Goal: Transaction & Acquisition: Purchase product/service

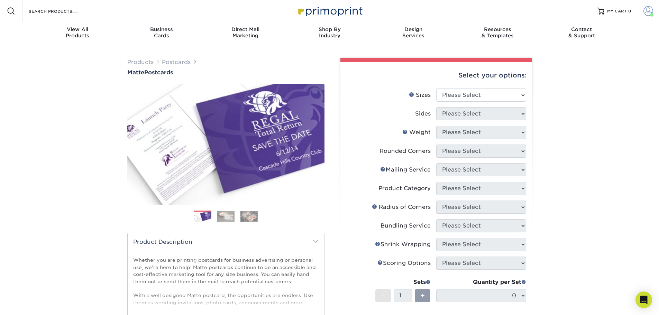
click at [647, 7] on span at bounding box center [648, 11] width 10 height 10
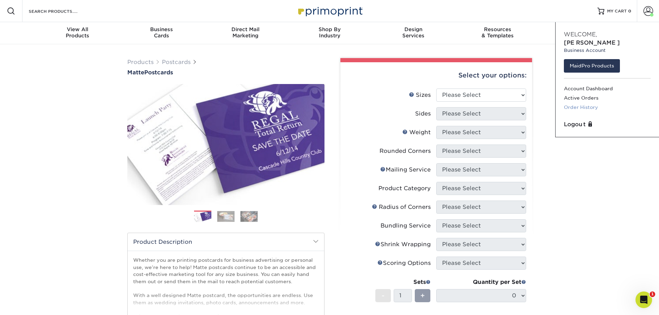
click at [581, 103] on link "Order History" at bounding box center [607, 107] width 87 height 9
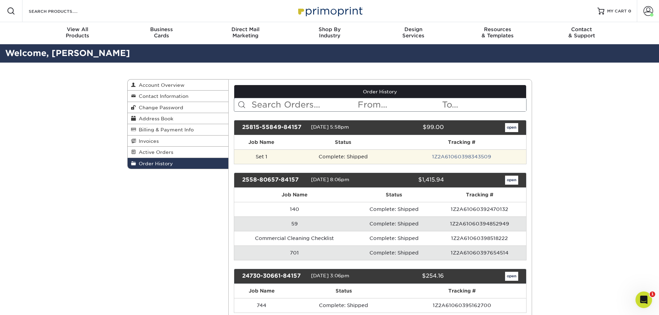
click at [353, 155] on td "Complete: Shipped" at bounding box center [342, 156] width 109 height 15
click at [461, 157] on link "1Z2A61060398343509" at bounding box center [461, 157] width 59 height 6
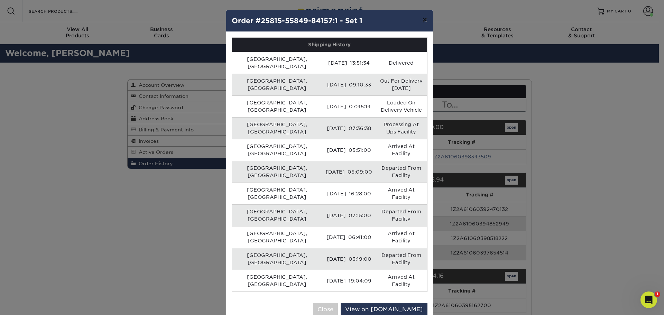
click at [426, 20] on button "×" at bounding box center [425, 19] width 16 height 19
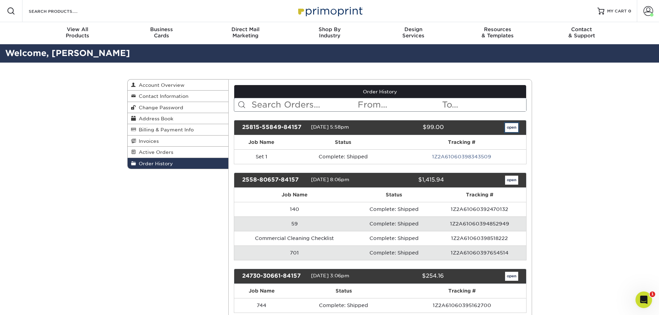
click at [509, 126] on link "open" at bounding box center [511, 127] width 13 height 9
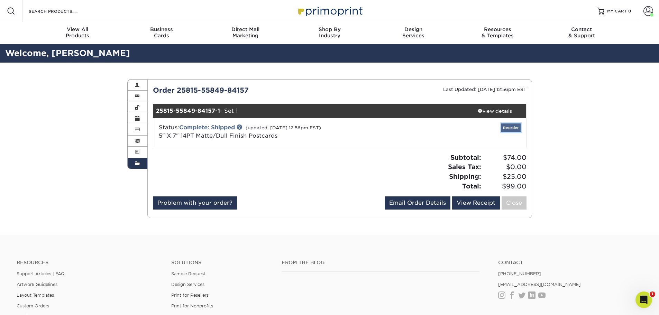
click at [508, 125] on link "Reorder" at bounding box center [510, 127] width 19 height 9
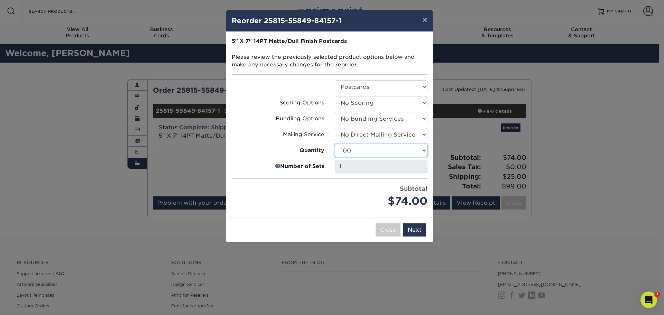
click at [392, 148] on select "100 250 500 1000 2500 5000 7500 10000 15000 20000 25000 30000 35000 40000 45000…" at bounding box center [381, 150] width 93 height 13
select select "f593fda3-2d5c-4b9e-9c2c-6197b899ae74"
click at [335, 144] on select "100 250 500 1000 2500 5000 7500 10000 15000 20000 25000 30000 35000 40000 45000…" at bounding box center [381, 150] width 93 height 13
click at [330, 167] on div "1" at bounding box center [381, 166] width 103 height 13
click at [416, 231] on button "Next" at bounding box center [414, 229] width 23 height 13
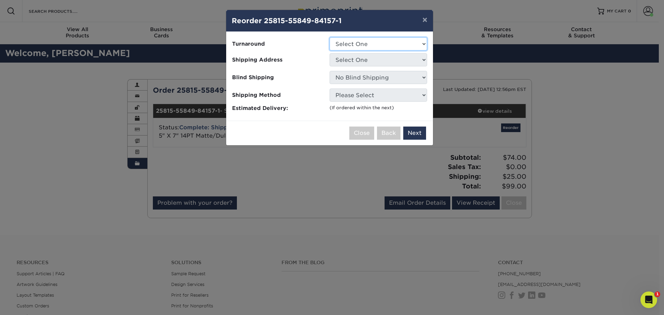
click at [362, 44] on select "Select One 2-4 Business Days 2 Day Next Business Day" at bounding box center [379, 43] width 98 height 13
select select "cfde895a-025b-4c5a-abe6-8f70adeb65e8"
click at [330, 37] on select "Select One 2-4 Business Days 2 Day Next Business Day" at bounding box center [379, 43] width 98 height 13
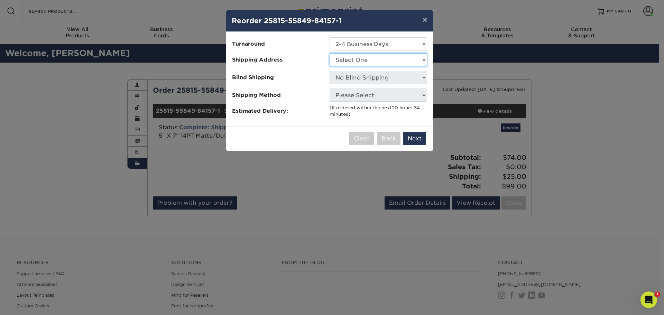
click at [354, 61] on select "Select One Maidpro Denver Veve yard signs yard signs" at bounding box center [379, 59] width 98 height 13
select select "281814"
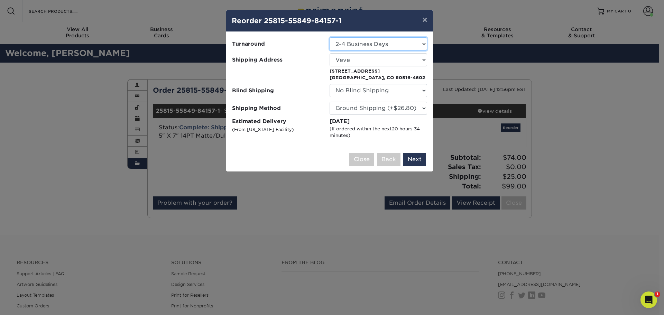
click at [375, 45] on select "Select One 2-4 Business Days 2 Day Next Business Day" at bounding box center [379, 43] width 98 height 13
click at [385, 105] on select "Please Select Ground Shipping (+$26.80) 3 Day Shipping Service (+$38.61) 2 Day …" at bounding box center [379, 108] width 98 height 13
click at [411, 155] on button "Next" at bounding box center [414, 159] width 23 height 13
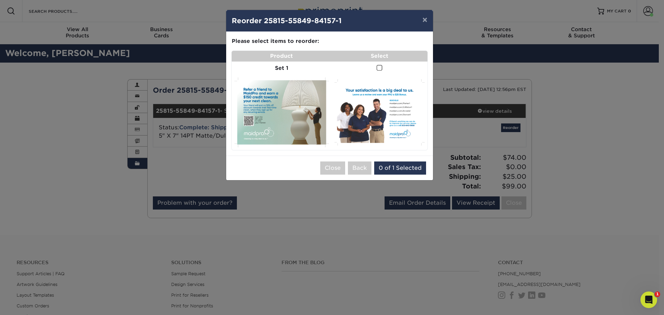
click at [382, 67] on span at bounding box center [380, 68] width 6 height 7
click at [0, 0] on input "checkbox" at bounding box center [0, 0] width 0 height 0
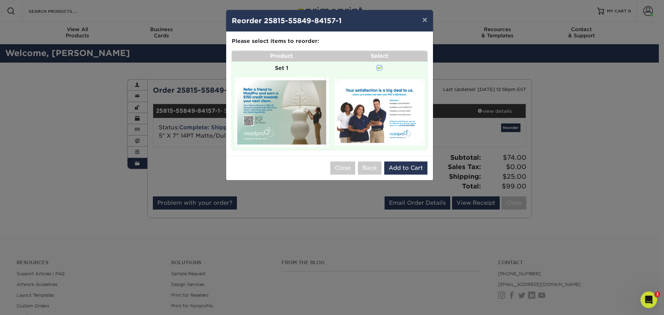
click at [378, 66] on span at bounding box center [380, 68] width 6 height 7
click at [0, 0] on input "checkbox" at bounding box center [0, 0] width 0 height 0
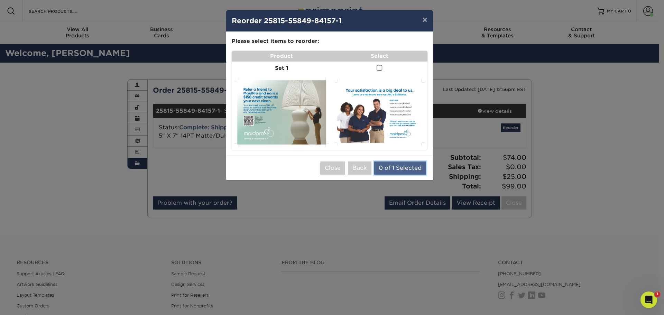
click at [403, 168] on button "0 of 1 Selected" at bounding box center [400, 168] width 52 height 13
click at [379, 67] on span at bounding box center [380, 68] width 6 height 7
click at [0, 0] on input "checkbox" at bounding box center [0, 0] width 0 height 0
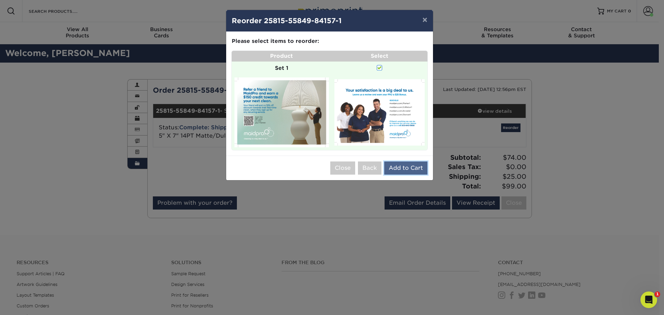
click at [399, 165] on button "Add to Cart" at bounding box center [405, 168] width 43 height 13
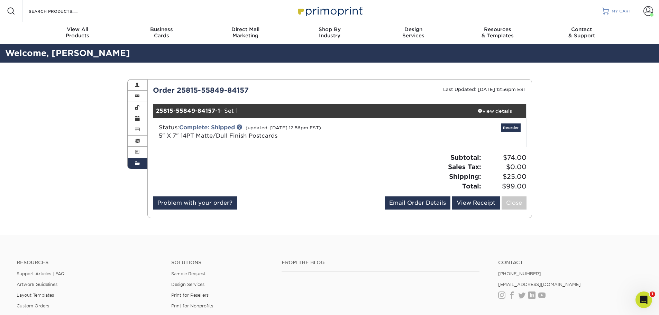
click at [621, 10] on span "MY CART" at bounding box center [621, 11] width 20 height 6
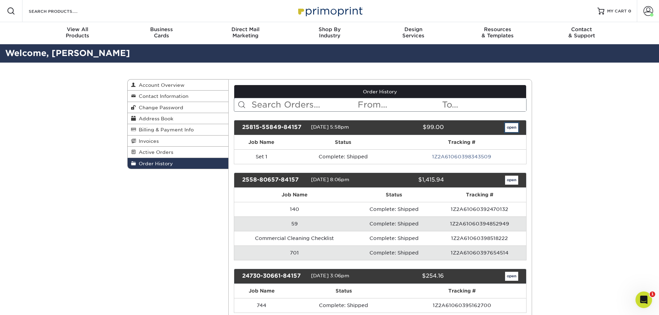
click at [513, 126] on link "open" at bounding box center [511, 127] width 13 height 9
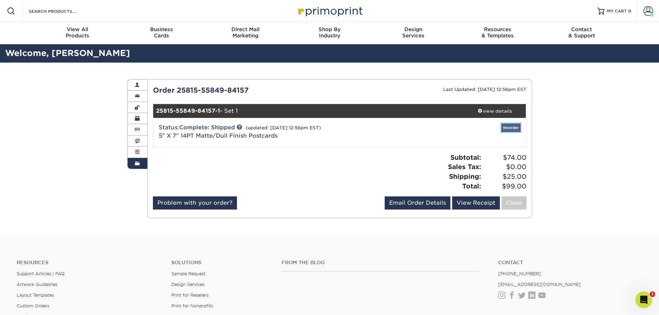
click at [507, 126] on link "Reorder" at bounding box center [510, 127] width 19 height 9
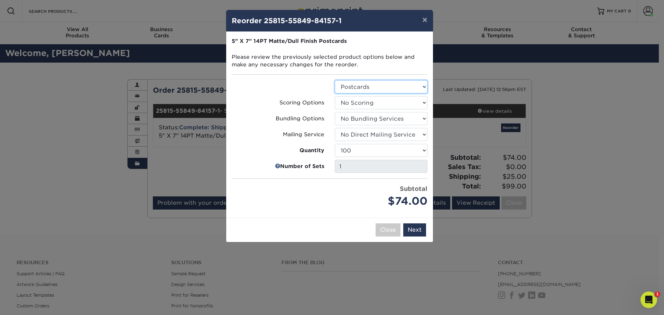
click at [367, 90] on select "Select Option Postcards" at bounding box center [381, 86] width 93 height 13
click at [340, 148] on select "100 250 500 1000 2500 5000 7500 10000 15000 20000 25000 30000 35000 40000 45000…" at bounding box center [381, 150] width 93 height 13
click at [359, 149] on select "100 250 500 1000 2500 5000 7500 10000 15000 20000 25000 30000 35000 40000 45000…" at bounding box center [381, 150] width 93 height 13
select select "f593fda3-2d5c-4b9e-9c2c-6197b899ae74"
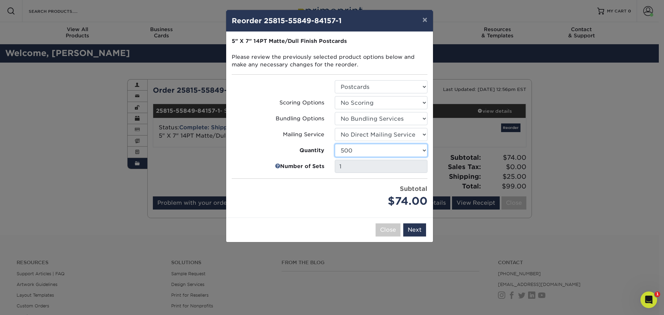
click at [335, 144] on select "100 250 500 1000 2500 5000 7500 10000 15000 20000 25000 30000 35000 40000 45000…" at bounding box center [381, 150] width 93 height 13
click at [413, 233] on button "Next" at bounding box center [414, 229] width 23 height 13
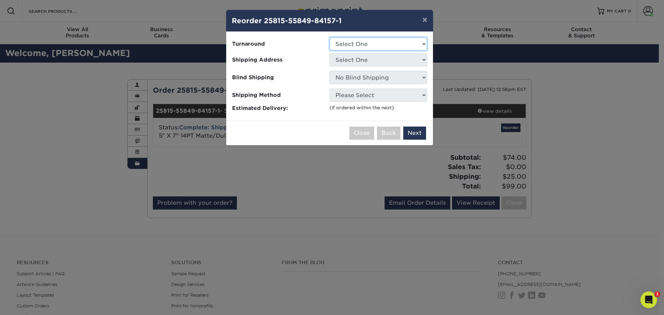
click at [354, 38] on select "Select One 2-4 Business Days 2 Day Next Business Day" at bounding box center [379, 43] width 98 height 13
select select "cfde895a-025b-4c5a-abe6-8f70adeb65e8"
click at [330, 37] on select "Select One 2-4 Business Days 2 Day Next Business Day" at bounding box center [379, 43] width 98 height 13
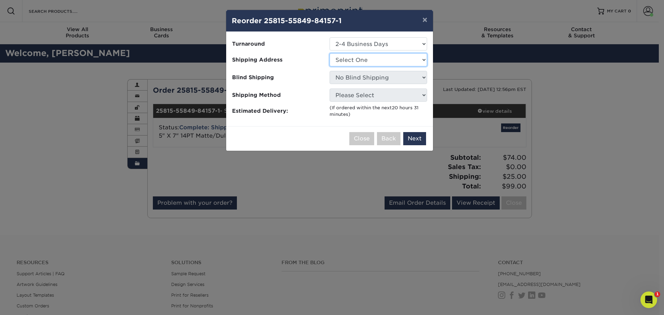
click at [368, 62] on select "Select One Maidpro Denver Veve yard signs yard signs" at bounding box center [379, 59] width 98 height 13
select select "281814"
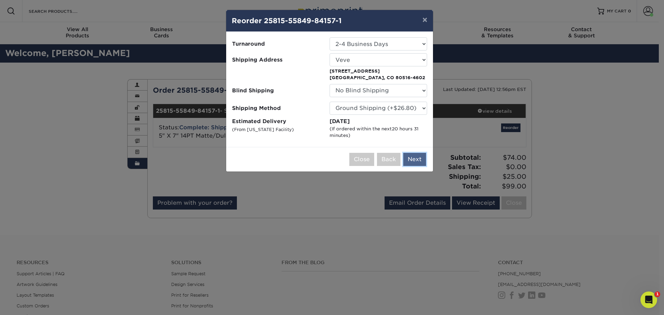
click at [413, 160] on button "Next" at bounding box center [414, 159] width 23 height 13
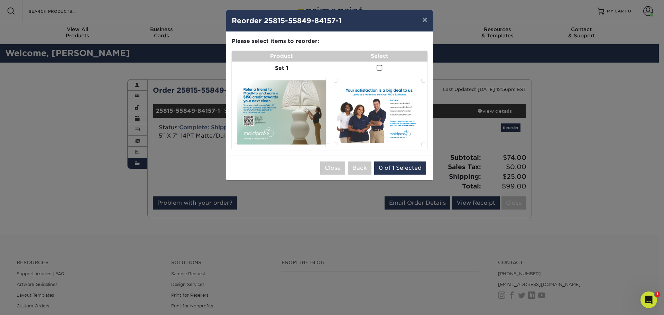
click at [376, 65] on td at bounding box center [380, 68] width 96 height 13
click at [382, 68] on span at bounding box center [380, 68] width 6 height 7
click at [0, 0] on input "checkbox" at bounding box center [0, 0] width 0 height 0
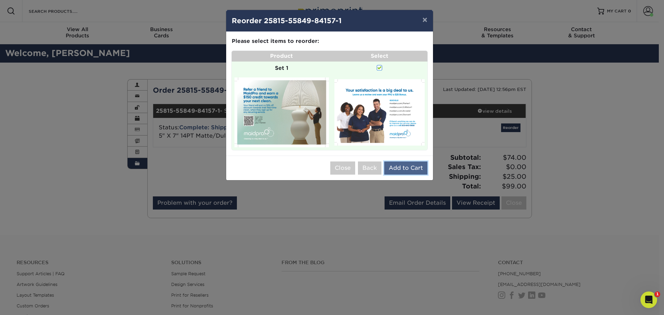
click at [405, 168] on button "Add to Cart" at bounding box center [405, 168] width 43 height 13
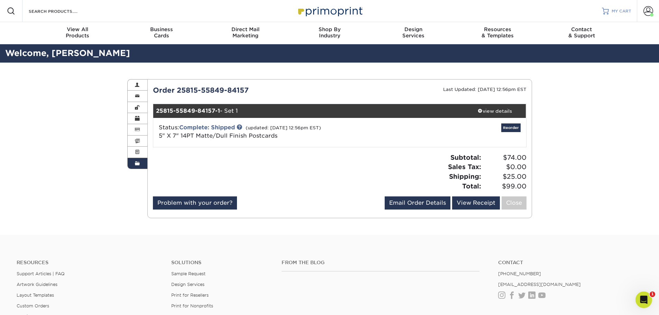
click at [616, 12] on span "MY CART" at bounding box center [621, 11] width 20 height 6
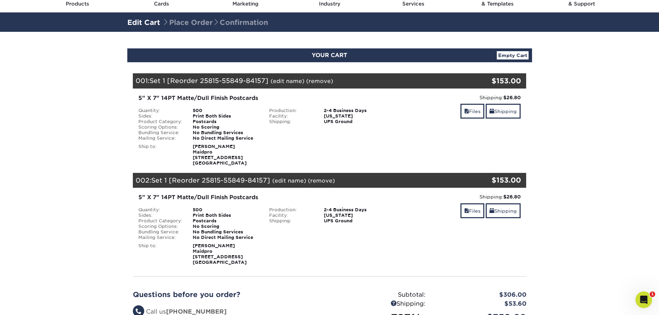
scroll to position [23, 0]
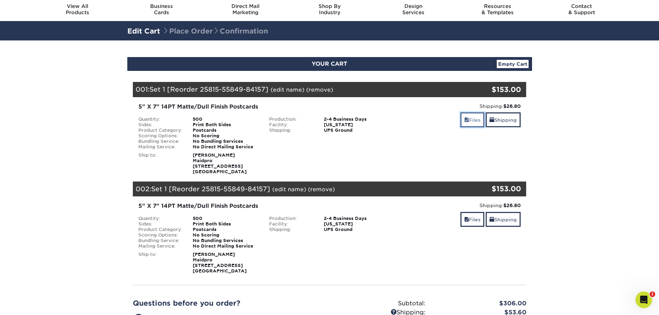
click at [468, 122] on link "Files" at bounding box center [472, 119] width 24 height 15
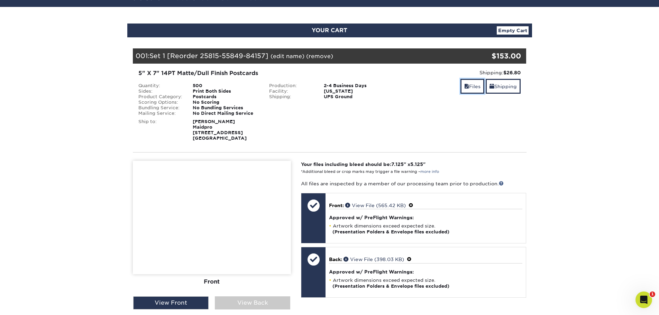
scroll to position [46, 0]
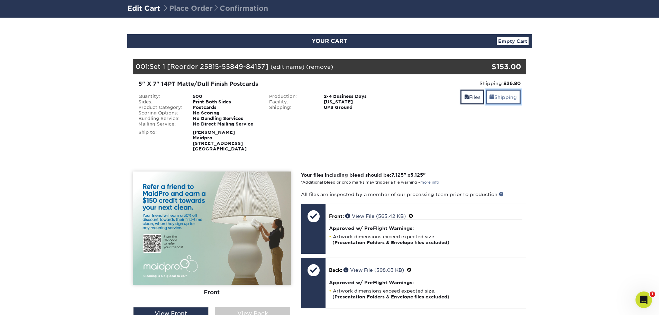
click at [501, 93] on link "Shipping" at bounding box center [503, 97] width 35 height 15
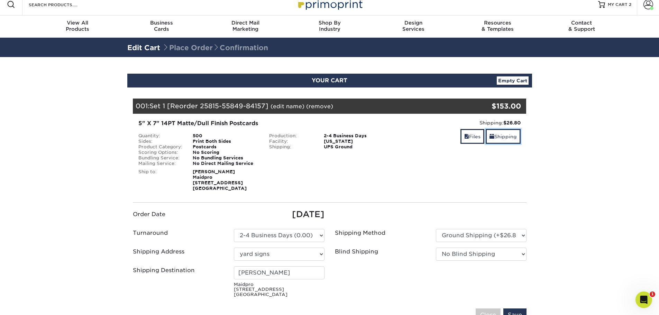
scroll to position [0, 0]
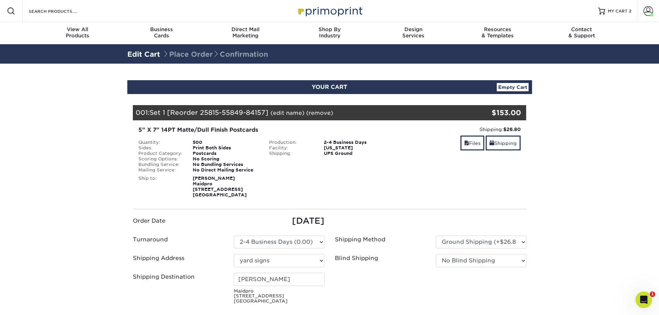
click at [314, 113] on link "(remove)" at bounding box center [319, 113] width 27 height 7
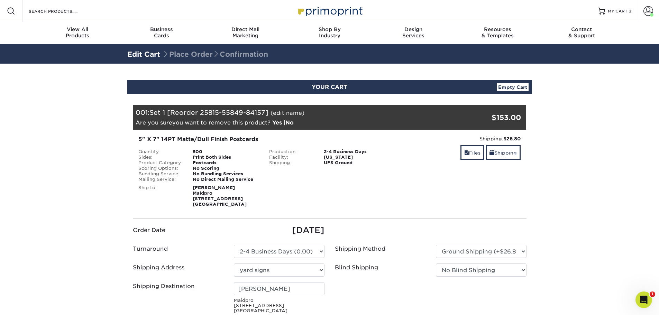
click at [277, 121] on link "Yes" at bounding box center [277, 122] width 10 height 7
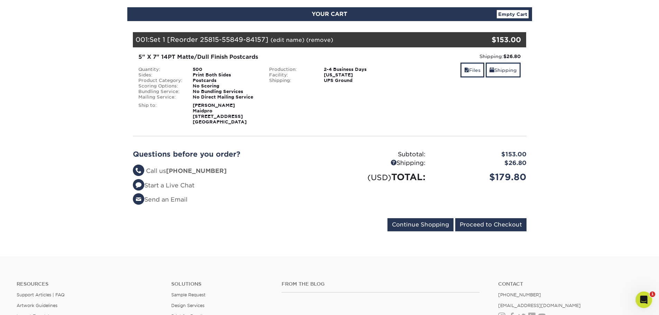
scroll to position [92, 0]
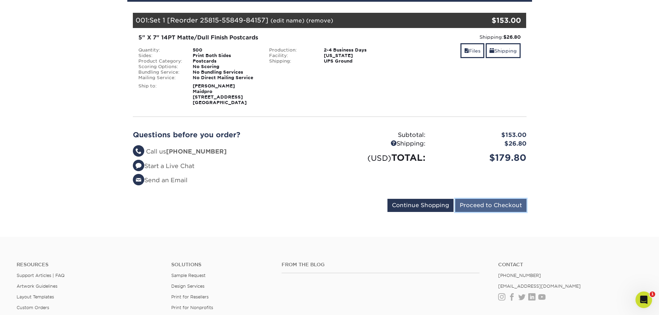
click at [468, 205] on input "Proceed to Checkout" at bounding box center [490, 205] width 71 height 13
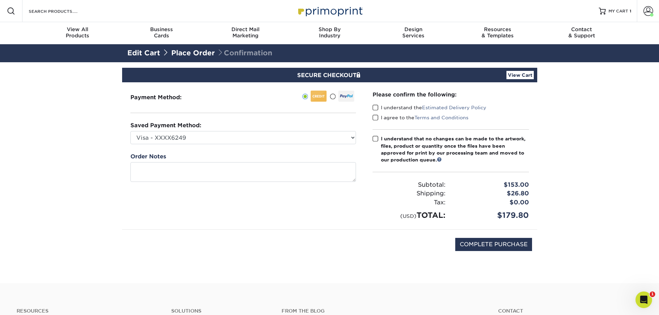
click at [377, 108] on span at bounding box center [375, 107] width 6 height 7
click at [0, 0] on input "I understand the Estimated Delivery Policy" at bounding box center [0, 0] width 0 height 0
click at [376, 118] on span at bounding box center [375, 117] width 6 height 7
click at [0, 0] on input "I agree to the Terms and Conditions" at bounding box center [0, 0] width 0 height 0
click at [501, 246] on input "COMPLETE PURCHASE" at bounding box center [493, 244] width 77 height 13
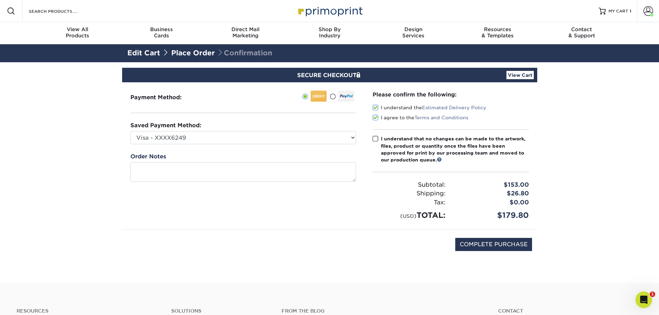
click at [377, 141] on span at bounding box center [375, 139] width 6 height 7
click at [0, 0] on input "I understand that no changes can be made to the artwork, files, product or quan…" at bounding box center [0, 0] width 0 height 0
click at [476, 245] on input "COMPLETE PURCHASE" at bounding box center [493, 244] width 77 height 13
type input "PROCESSING, PLEASE WAIT..."
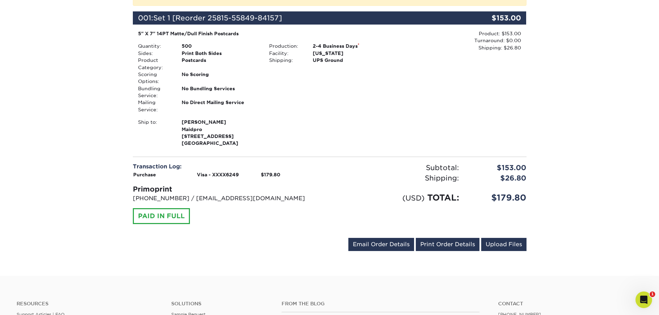
scroll to position [208, 0]
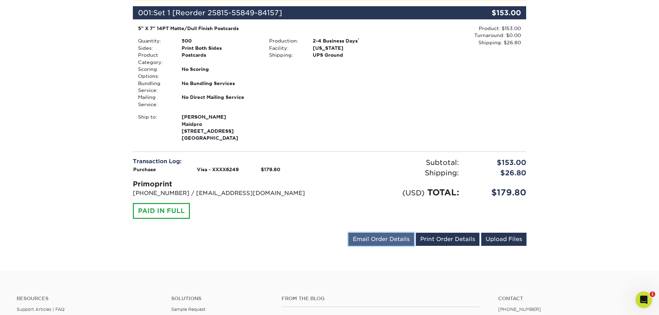
click at [390, 235] on link "Email Order Details" at bounding box center [381, 239] width 66 height 13
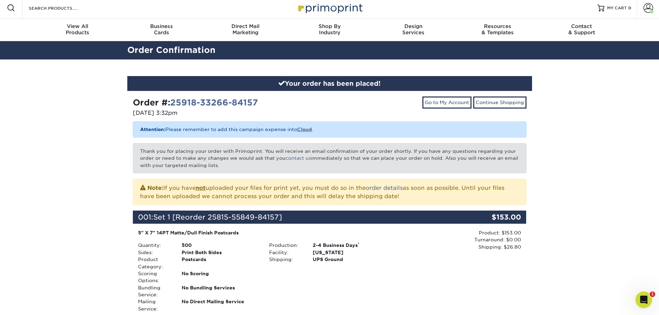
scroll to position [0, 0]
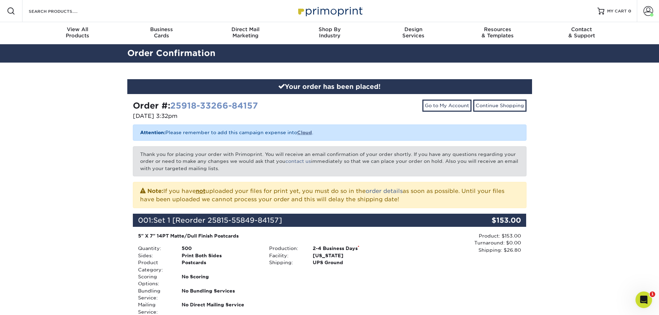
click at [207, 103] on link "25918-33266-84157" at bounding box center [214, 106] width 88 height 10
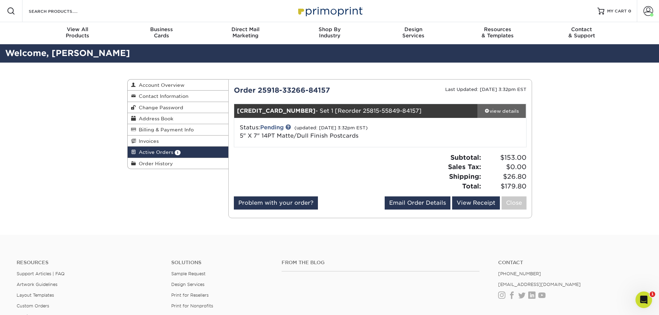
click at [490, 107] on link "view details" at bounding box center [501, 111] width 49 height 14
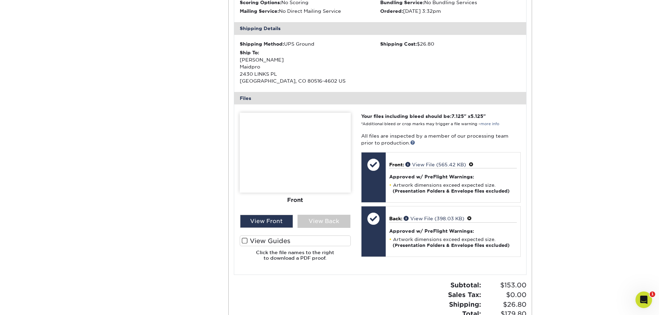
scroll to position [208, 0]
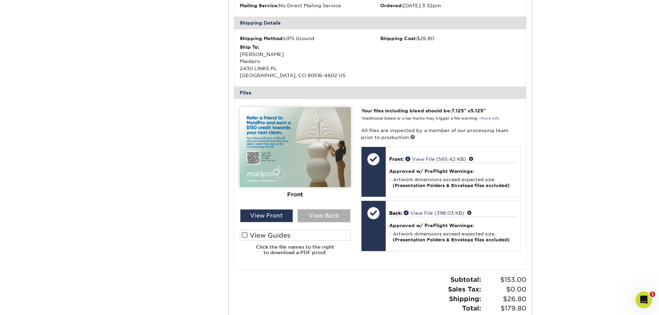
click at [308, 214] on div "View Back" at bounding box center [323, 215] width 53 height 13
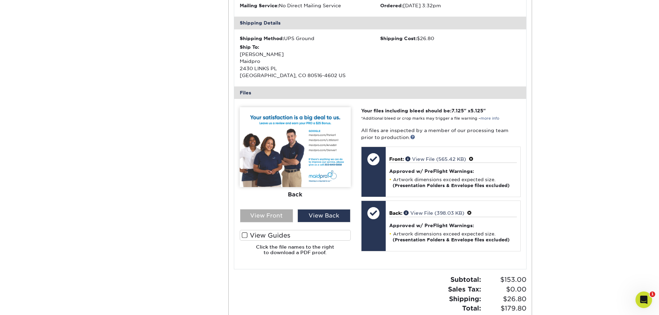
click at [269, 214] on div "View Front" at bounding box center [266, 215] width 53 height 13
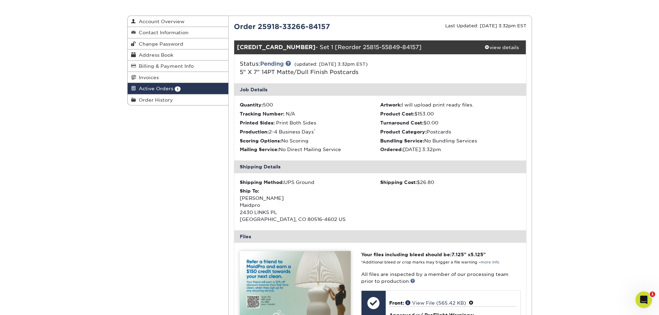
scroll to position [0, 0]
